Goal: Find specific page/section: Find specific page/section

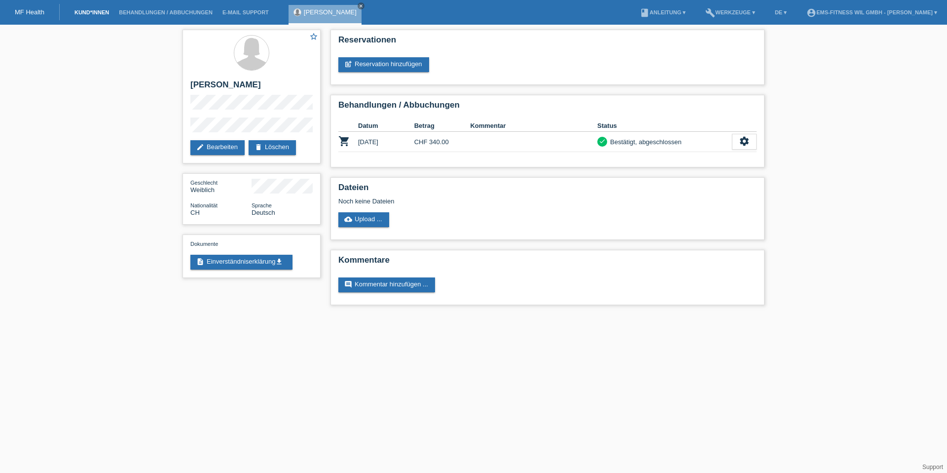
click at [100, 11] on link "Kund*innen" at bounding box center [92, 12] width 44 height 6
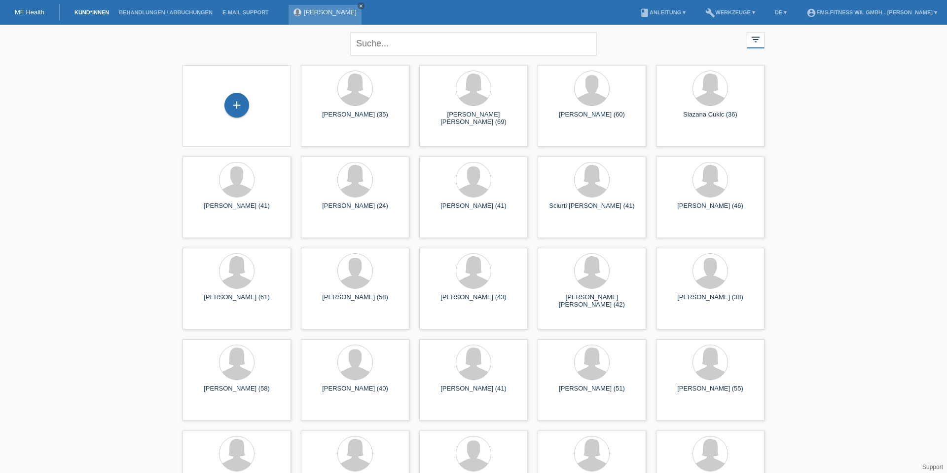
click at [362, 8] on icon "close" at bounding box center [361, 5] width 5 height 5
click at [156, 16] on li "Behandlungen / Abbuchungen" at bounding box center [166, 12] width 104 height 25
click at [186, 7] on li "Behandlungen / Abbuchungen" at bounding box center [166, 12] width 104 height 25
click at [185, 13] on link "Behandlungen / Abbuchungen" at bounding box center [166, 12] width 104 height 6
